Goal: Transaction & Acquisition: Purchase product/service

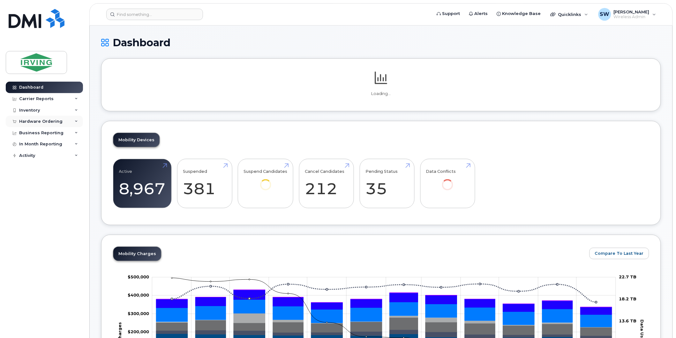
click at [36, 122] on div "Hardware Ordering" at bounding box center [40, 121] width 43 height 5
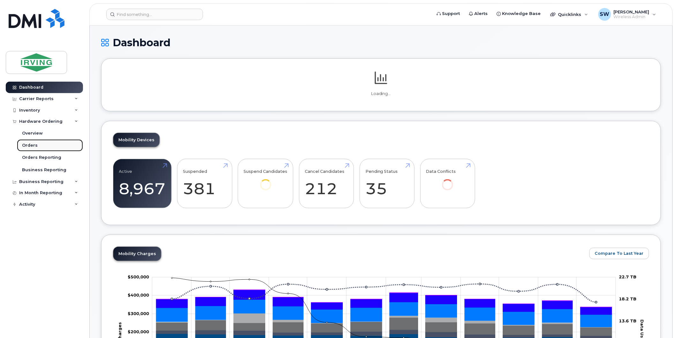
click at [32, 145] on div "Orders" at bounding box center [30, 146] width 16 height 6
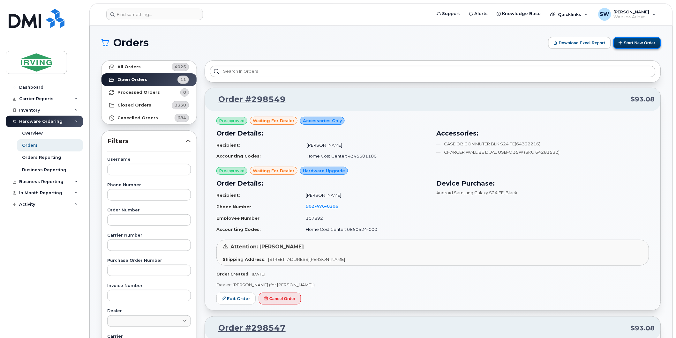
click at [626, 43] on button "Start New Order" at bounding box center [637, 43] width 48 height 12
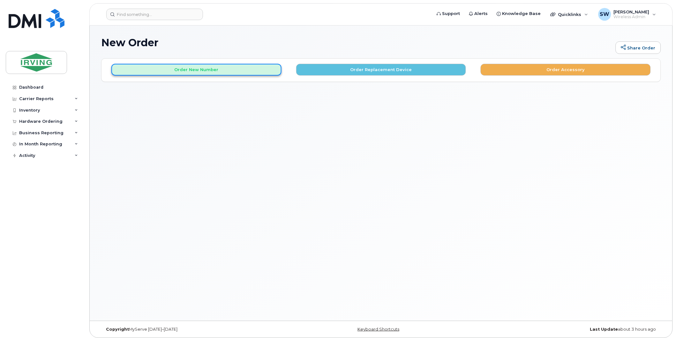
click at [215, 68] on button "Order New Number" at bounding box center [196, 70] width 170 height 12
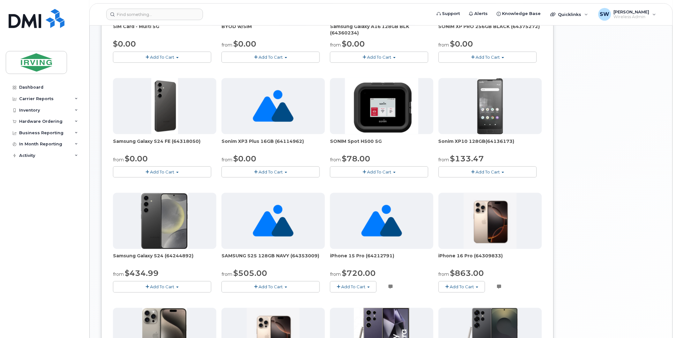
scroll to position [212, 0]
